Goal: Task Accomplishment & Management: Manage account settings

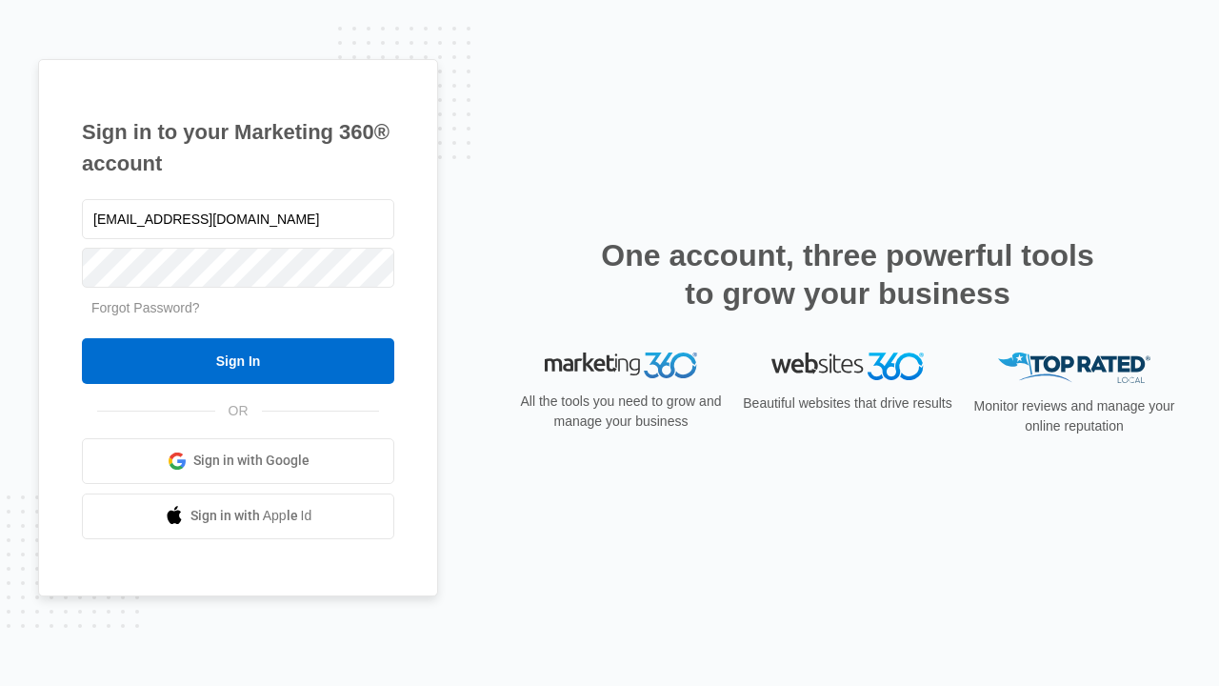
type input "dankie614@gmail.com"
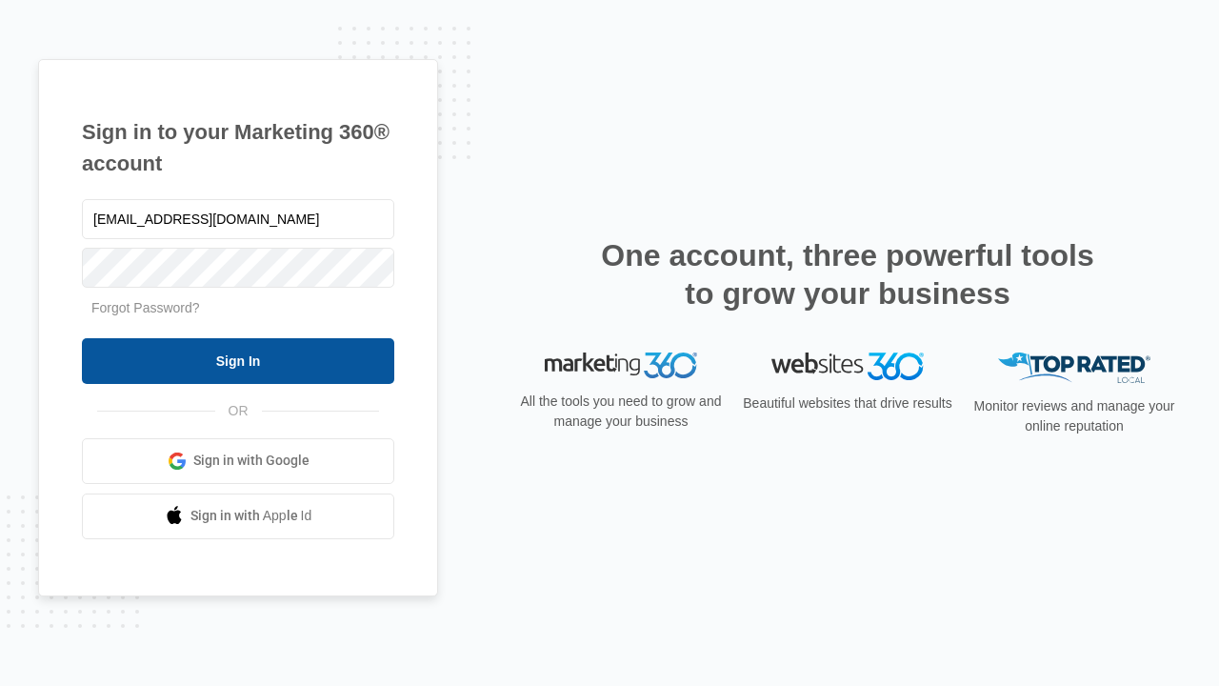
click at [238, 360] on input "Sign In" at bounding box center [238, 361] width 312 height 46
